Goal: Task Accomplishment & Management: Manage account settings

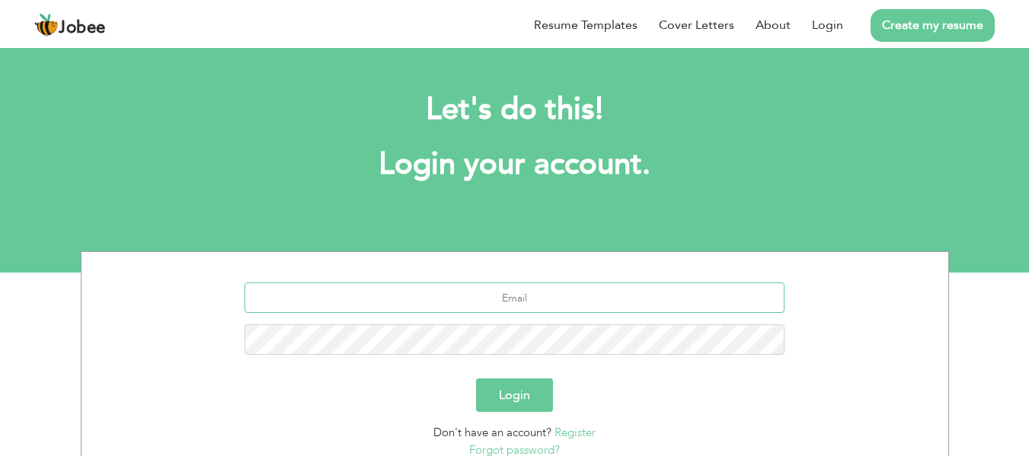
click at [562, 295] on input "text" at bounding box center [514, 297] width 540 height 30
type input "[EMAIL_ADDRESS][DOMAIN_NAME]"
click at [524, 394] on button "Login" at bounding box center [514, 394] width 77 height 33
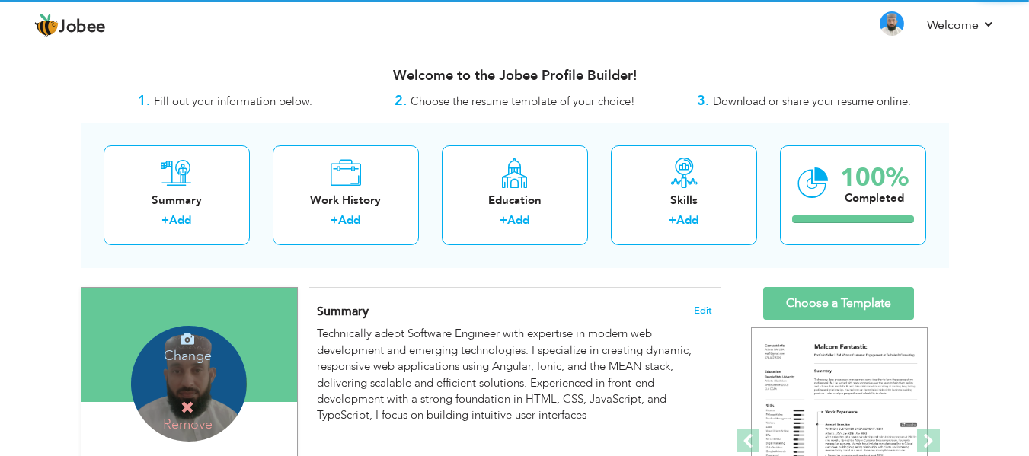
click at [204, 368] on div "Change Remove" at bounding box center [189, 384] width 116 height 116
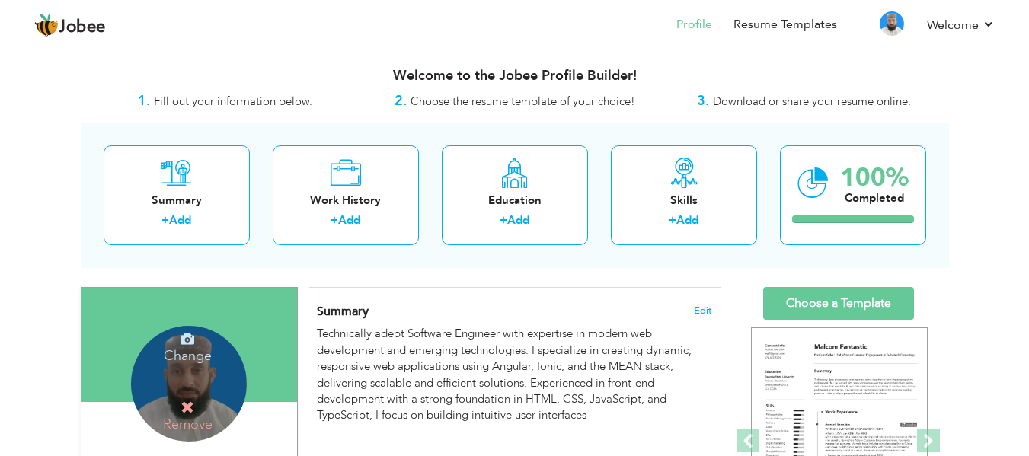
click at [189, 406] on icon at bounding box center [187, 407] width 14 height 14
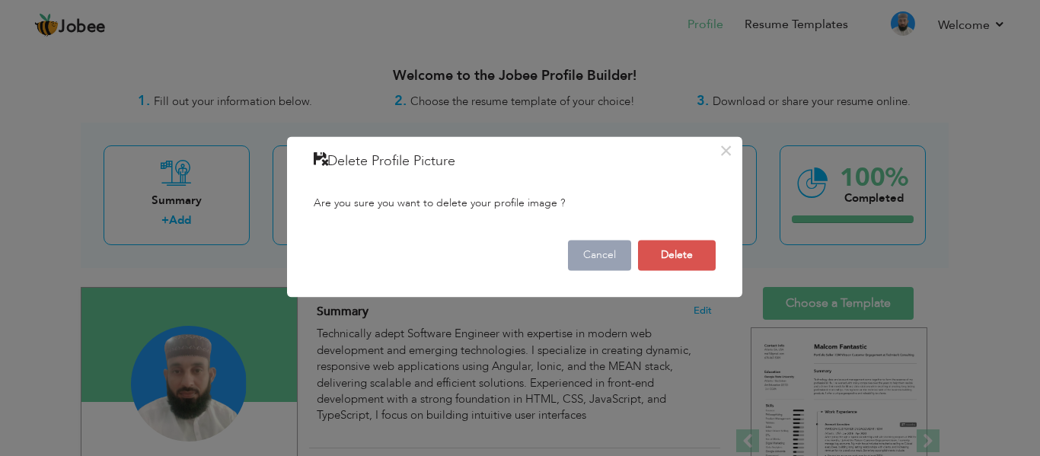
click at [596, 252] on button "Cancel" at bounding box center [599, 255] width 63 height 30
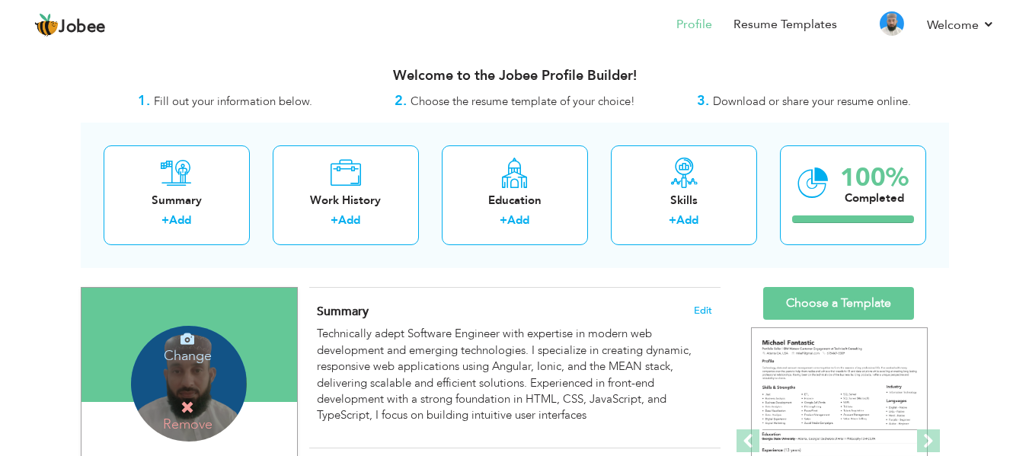
click at [188, 340] on icon at bounding box center [187, 339] width 14 height 14
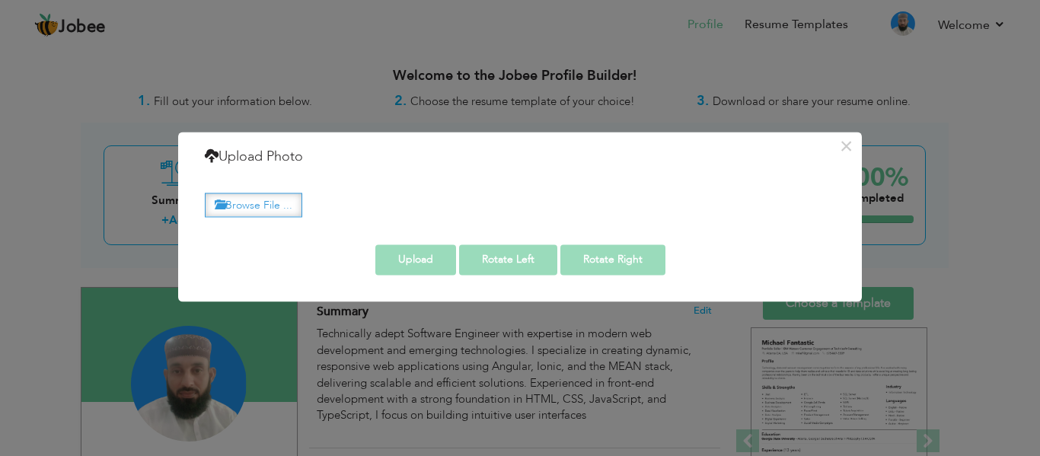
click at [285, 203] on label "Browse File ..." at bounding box center [253, 205] width 97 height 24
click at [0, 0] on input "Browse File ..." at bounding box center [0, 0] width 0 height 0
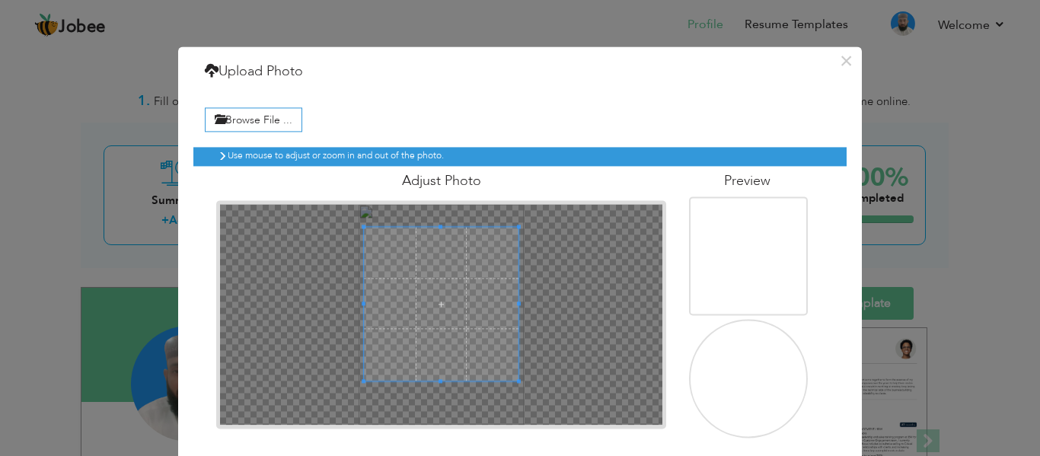
click at [439, 226] on span at bounding box center [441, 227] width 4 height 4
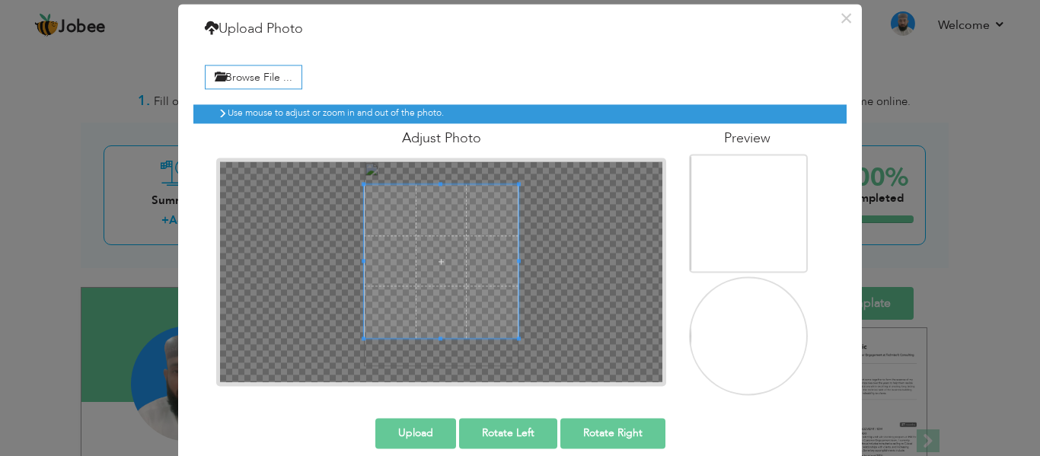
scroll to position [62, 0]
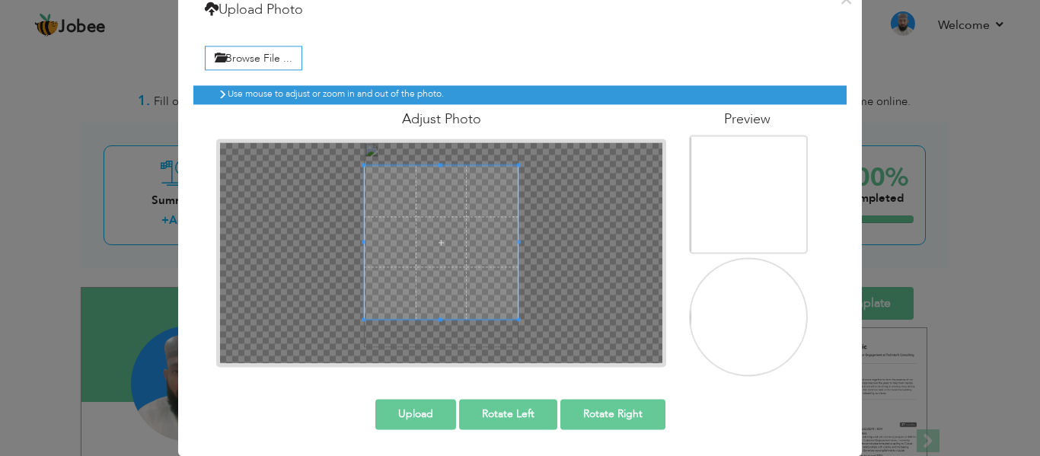
click at [416, 410] on button "Upload" at bounding box center [415, 414] width 81 height 30
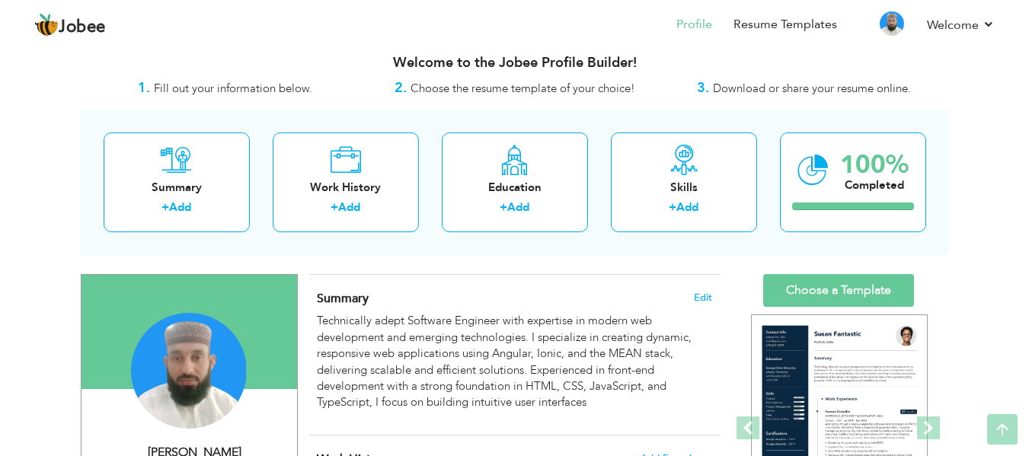
scroll to position [0, 0]
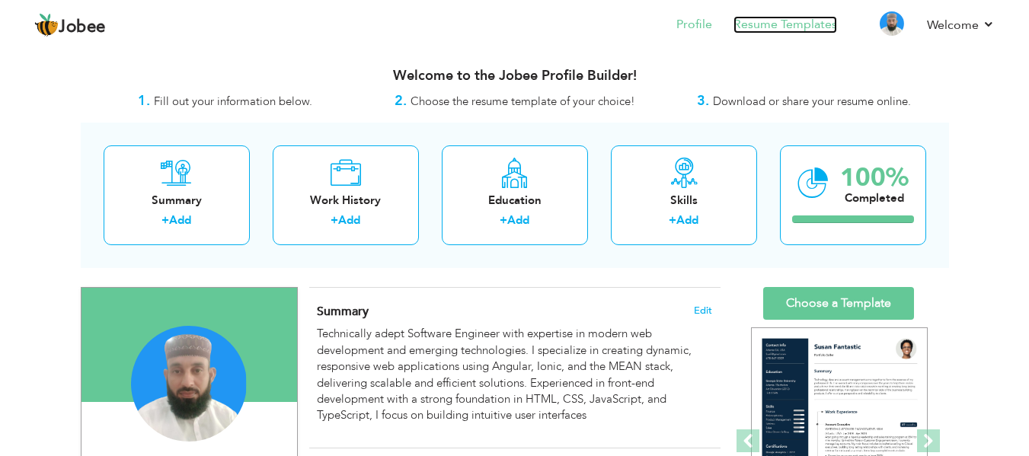
click at [774, 32] on link "Resume Templates" at bounding box center [785, 25] width 104 height 18
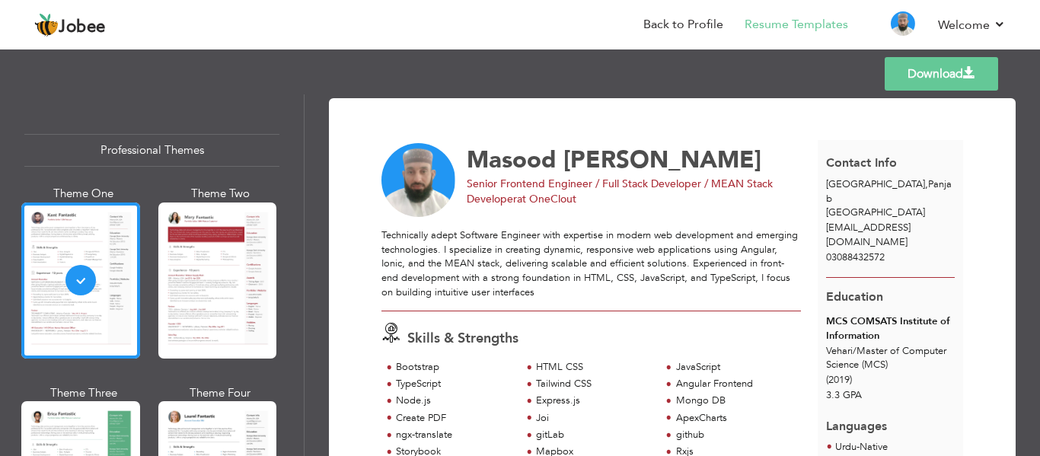
click at [912, 85] on link "Download" at bounding box center [941, 73] width 113 height 33
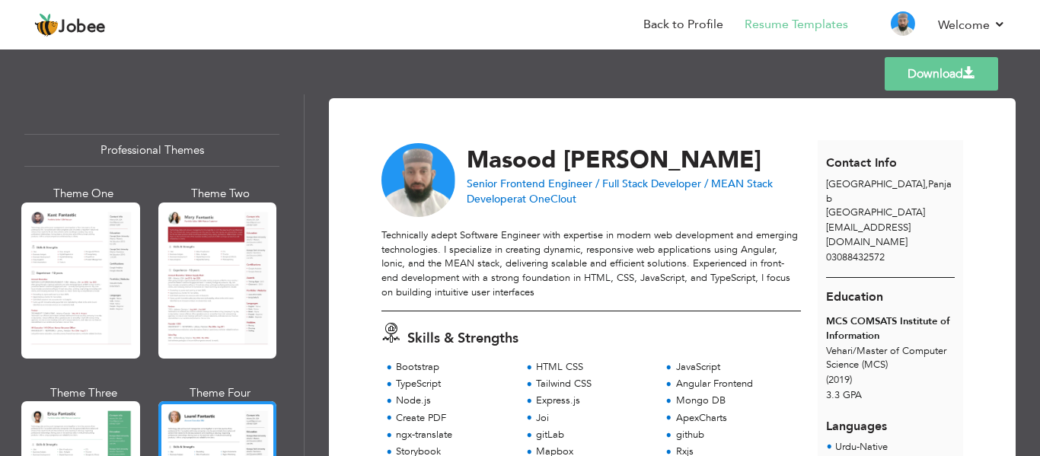
click at [890, 76] on link "Download" at bounding box center [941, 73] width 113 height 33
click at [944, 74] on link "Download" at bounding box center [941, 73] width 113 height 33
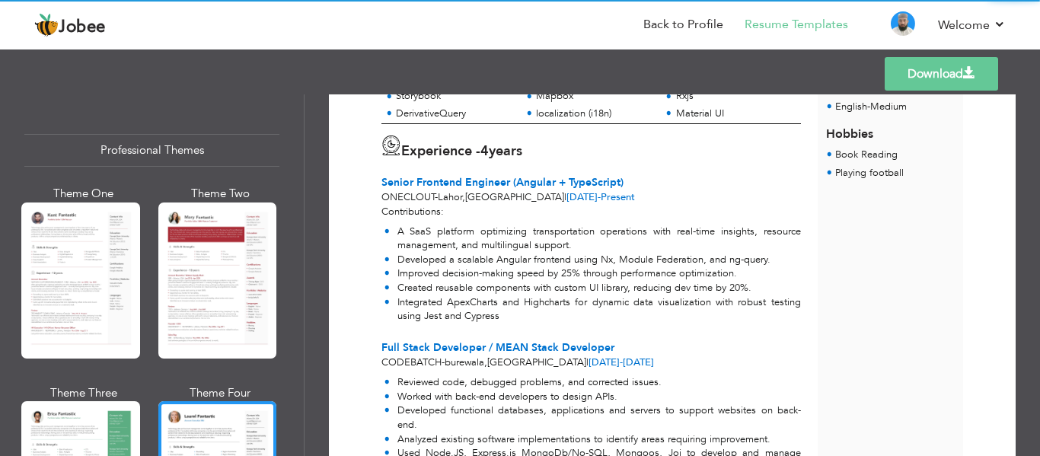
scroll to position [381, 0]
